Goal: Task Accomplishment & Management: Manage account settings

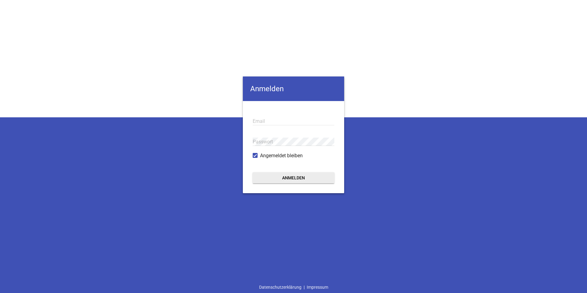
click at [265, 119] on input "email" at bounding box center [294, 121] width 82 height 8
type input "[PERSON_NAME][EMAIL_ADDRESS][DOMAIN_NAME]"
click at [253, 172] on button "Anmelden" at bounding box center [294, 177] width 82 height 11
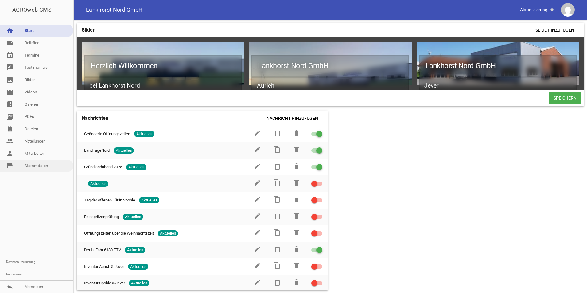
click at [52, 166] on link "store_mall_directory Stammdaten" at bounding box center [36, 166] width 73 height 12
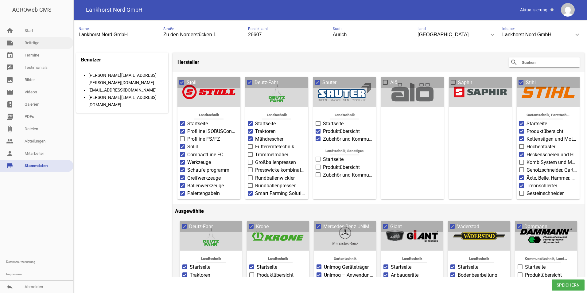
click at [39, 46] on link "note Beiträge" at bounding box center [36, 43] width 73 height 12
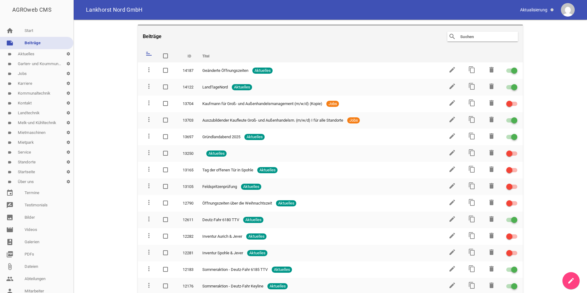
click at [31, 102] on link "label Kontakt settings" at bounding box center [36, 103] width 73 height 10
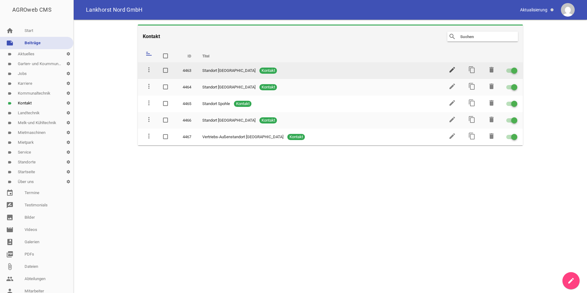
click at [451, 71] on icon "edit" at bounding box center [452, 69] width 7 height 7
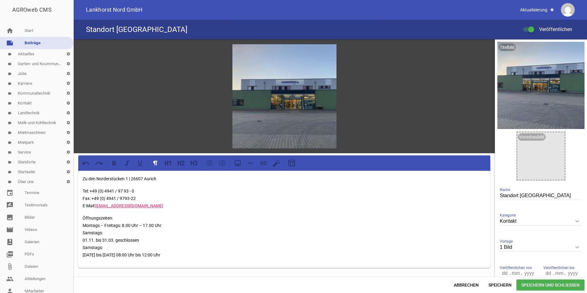
click at [126, 225] on p "Öffnungszeiten: Montags – Freitags: 8.00 Uhr – 17.00 Uhr Samstags: 01.11. bis 3…" at bounding box center [285, 236] width 404 height 44
click at [124, 225] on p "Öffnungszeiten: Montags – Freitags: 8.00 Uhr – 17.00 Uhr Samstags: 01.11. bis 3…" at bounding box center [285, 236] width 404 height 44
click at [147, 222] on p "Öffnungszeiten: Montags – Freitags: 7.30 Uhr – 17.00 Uhr Samstags: 01.11. bis 3…" at bounding box center [285, 236] width 404 height 44
drag, startPoint x: 140, startPoint y: 240, endPoint x: 85, endPoint y: 239, distance: 55.0
click at [85, 239] on p "Öffnungszeiten: Montags – Freitags: 7.30 Uhr – 16.30 Uhr Samstags: 01.11. bis 3…" at bounding box center [285, 236] width 404 height 44
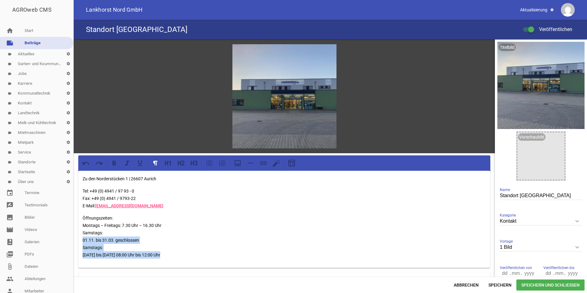
drag, startPoint x: 187, startPoint y: 256, endPoint x: 81, endPoint y: 238, distance: 107.8
click at [81, 238] on div "Zu den [STREET_ADDRESS] Tel: +49 (0) 4941 / 97 93 - 0 Fax: +49 (0) 4941 / 9793-…" at bounding box center [284, 219] width 412 height 97
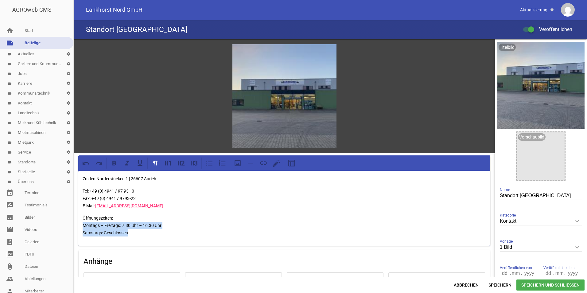
drag, startPoint x: 140, startPoint y: 233, endPoint x: 73, endPoint y: 225, distance: 67.5
click at [73, 225] on div "AGROweb CMS home Start note Beiträge label Aktuelles settings label Garten- und…" at bounding box center [293, 146] width 587 height 293
copy p "Montags – Freitags: 7.30 Uhr – 16.30 Uhr Samstags: Geschlossen"
click at [193, 237] on div "Zu den [STREET_ADDRESS] Tel: +49 (0) 4941 / 97 93 - 0 Fax: +49 (0) 4941 / 9793-…" at bounding box center [284, 208] width 412 height 75
click at [140, 226] on p "Öffnungszeiten: Montags – Freitags: 7.30 Uhr – 16.30 Uhr Samstags: Geschlossen" at bounding box center [285, 225] width 404 height 22
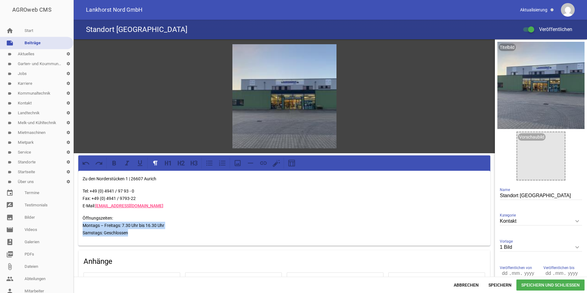
drag, startPoint x: 144, startPoint y: 234, endPoint x: 77, endPoint y: 223, distance: 67.6
click at [77, 223] on div "games image Zu den [STREET_ADDRESS] Tel: +49 (0) 4941 / 97 93 - 0 Fax: +49 (0) …" at bounding box center [284, 236] width 421 height 394
copy p "Montags – Freitags: 7.30 Uhr bis 16.30 Uhr Samstags: Geschlossen"
click at [551, 286] on span "Speichern und Schließen" at bounding box center [551, 285] width 68 height 11
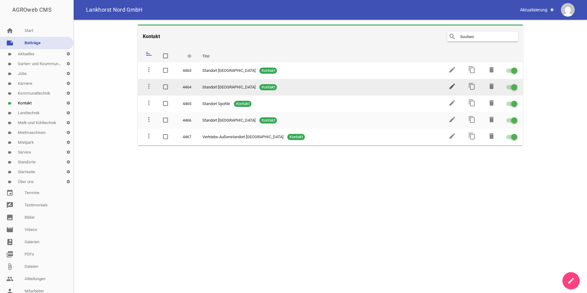
click at [451, 85] on icon "edit" at bounding box center [452, 86] width 7 height 7
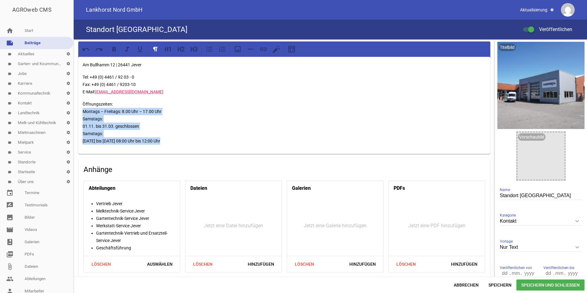
drag, startPoint x: 168, startPoint y: 144, endPoint x: 81, endPoint y: 111, distance: 92.9
click at [81, 111] on div "Am Bullhamm 12 | 26441 Jever Tel: +49 (0) 4461 / 92 03 - 0 Fax: +49 (0) 4461 / …" at bounding box center [284, 105] width 412 height 97
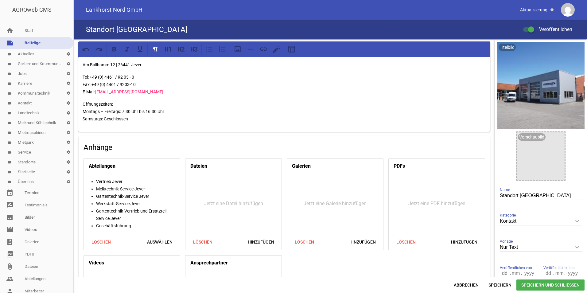
click at [553, 283] on span "Speichern und Schließen" at bounding box center [551, 285] width 68 height 11
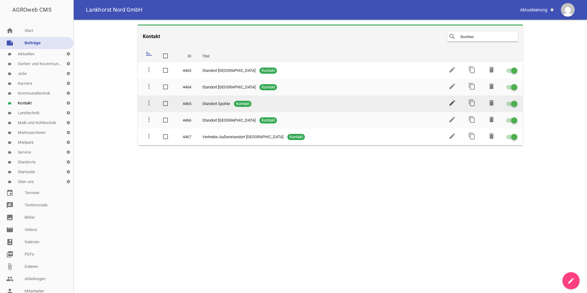
click at [454, 101] on icon "edit" at bounding box center [452, 102] width 7 height 7
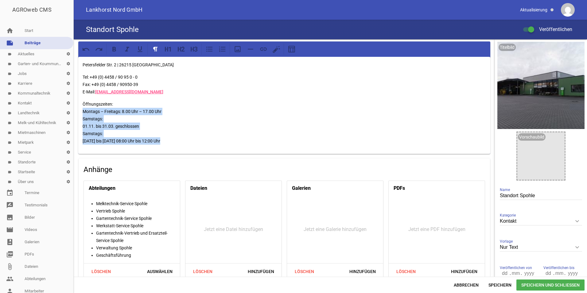
drag, startPoint x: 179, startPoint y: 144, endPoint x: 81, endPoint y: 110, distance: 104.1
click at [81, 110] on div "Petersfelder Str. 2 | 26215 Wiefelstede Tel: +49 (0) 4458 / 90 95 0 - 0 Fax: +4…" at bounding box center [284, 105] width 412 height 97
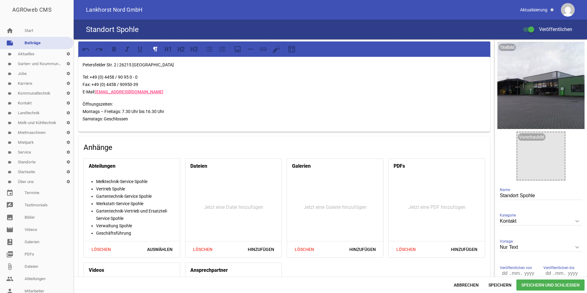
click at [543, 284] on span "Speichern und Schließen" at bounding box center [551, 285] width 68 height 11
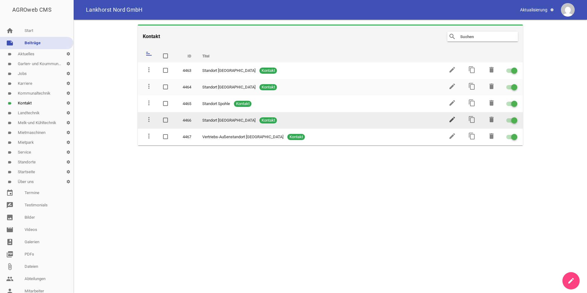
click at [453, 122] on icon "edit" at bounding box center [452, 119] width 7 height 7
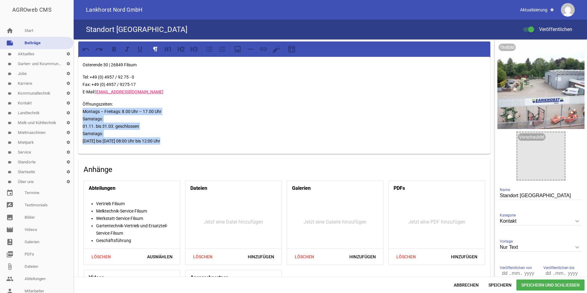
drag, startPoint x: 166, startPoint y: 145, endPoint x: 53, endPoint y: 111, distance: 118.1
click at [53, 111] on div "AGROweb CMS home Start note Beiträge label Aktuelles settings label Garten- und…" at bounding box center [293, 146] width 587 height 293
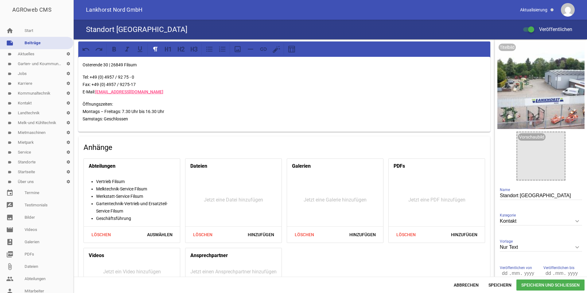
click at [535, 286] on span "Speichern und Schließen" at bounding box center [551, 285] width 68 height 11
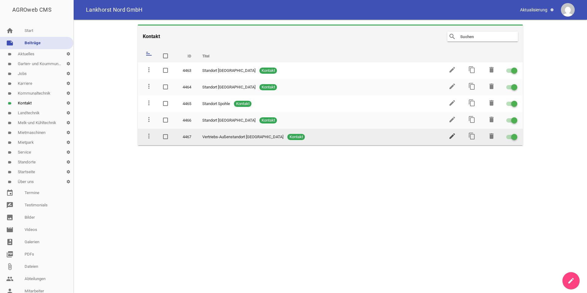
click at [451, 136] on icon "edit" at bounding box center [452, 135] width 7 height 7
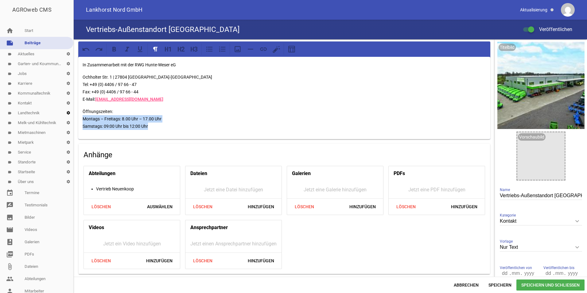
drag, startPoint x: 174, startPoint y: 129, endPoint x: 61, endPoint y: 117, distance: 113.7
click at [61, 117] on div "AGROweb CMS home Start note Beiträge label Aktuelles settings label Garten- und…" at bounding box center [293, 146] width 587 height 293
click at [463, 281] on span "Abbrechen" at bounding box center [466, 285] width 35 height 11
